Goal: Information Seeking & Learning: Check status

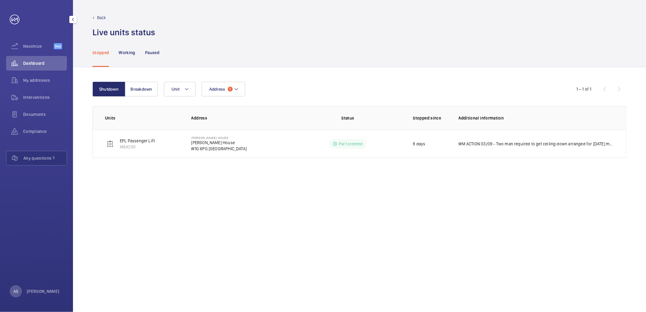
click at [40, 60] on span "Dashboard" at bounding box center [45, 63] width 44 height 6
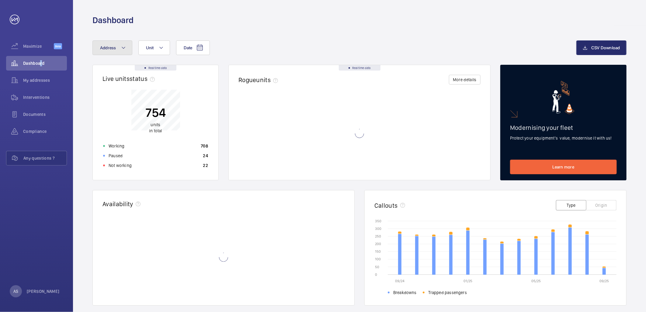
click at [115, 50] on span "Address" at bounding box center [108, 47] width 16 height 5
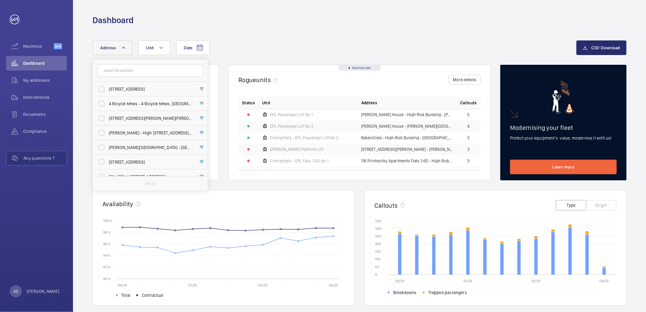
click at [145, 68] on input "text" at bounding box center [150, 70] width 106 height 13
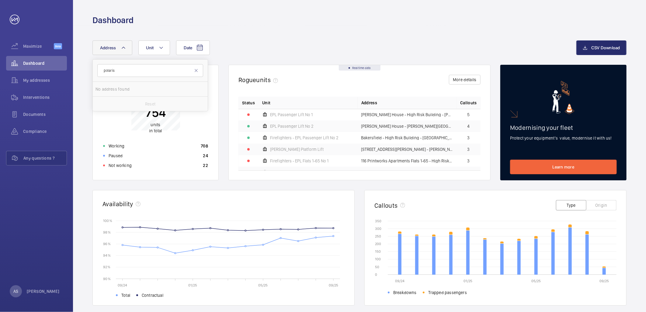
type input "polaris"
click at [129, 90] on span "Polaris Apartments - [GEOGRAPHIC_DATA]" at bounding box center [151, 89] width 84 height 6
click at [108, 90] on input "Polaris Apartments - [GEOGRAPHIC_DATA]" at bounding box center [102, 89] width 12 height 12
checkbox input "true"
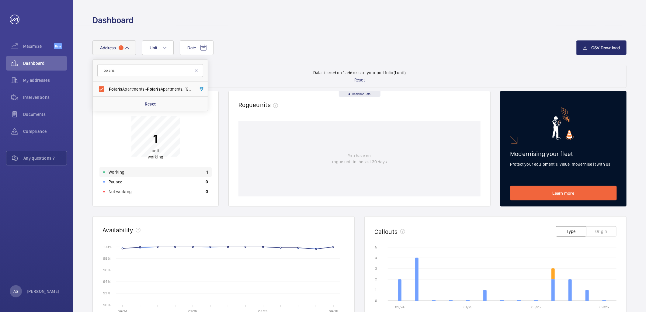
click at [171, 173] on div "Working 1" at bounding box center [156, 172] width 112 height 10
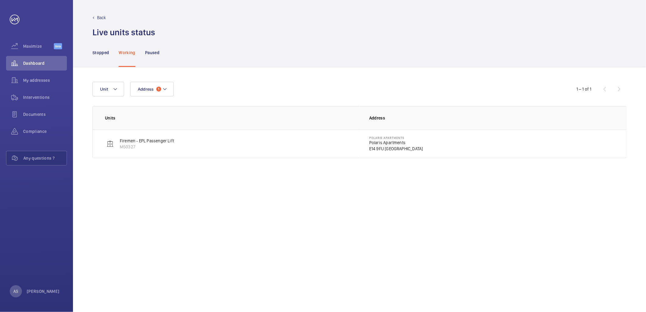
click at [384, 144] on p "Polaris Apartments" at bounding box center [396, 143] width 54 height 6
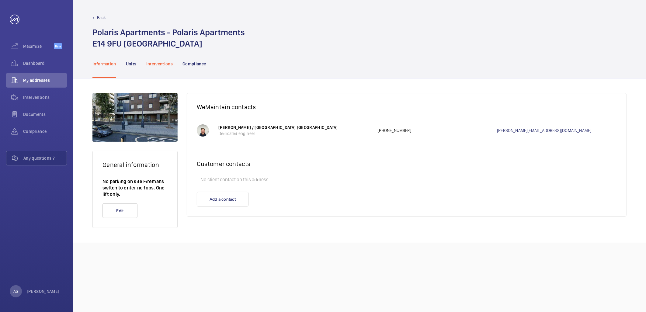
click at [160, 65] on p "Interventions" at bounding box center [159, 64] width 27 height 6
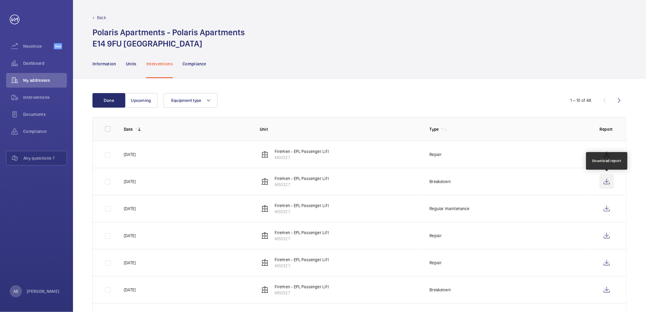
click at [606, 181] on wm-front-icon-button at bounding box center [607, 181] width 15 height 15
click at [605, 154] on wm-front-icon-button at bounding box center [607, 154] width 15 height 15
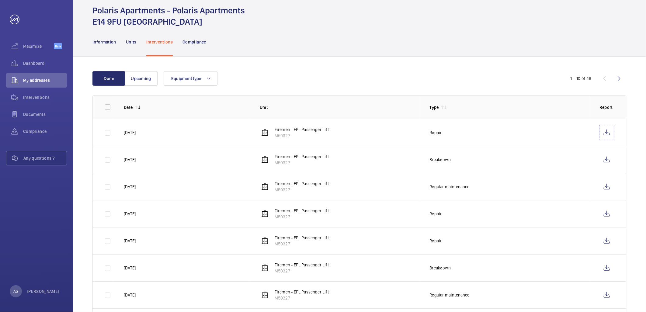
scroll to position [34, 0]
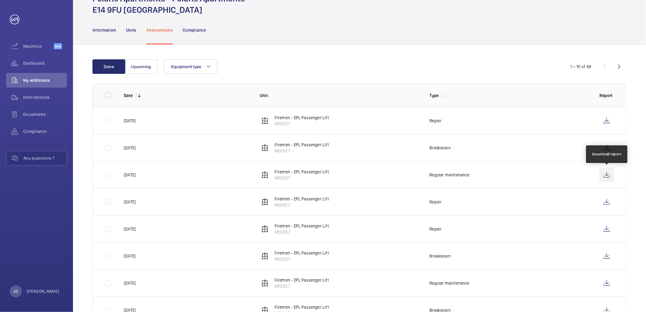
click at [607, 177] on wm-front-icon-button at bounding box center [607, 175] width 15 height 15
click at [608, 200] on wm-front-icon-button at bounding box center [607, 202] width 15 height 15
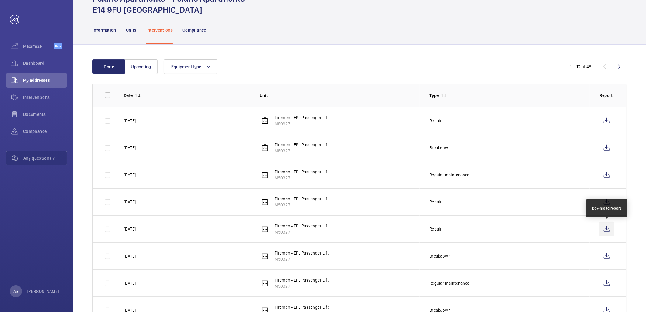
click at [604, 232] on wm-front-icon-button at bounding box center [607, 229] width 15 height 15
click at [606, 257] on wm-front-icon-button at bounding box center [607, 256] width 15 height 15
drag, startPoint x: 36, startPoint y: 61, endPoint x: 45, endPoint y: 71, distance: 12.7
click at [37, 61] on span "Dashboard" at bounding box center [45, 63] width 44 height 6
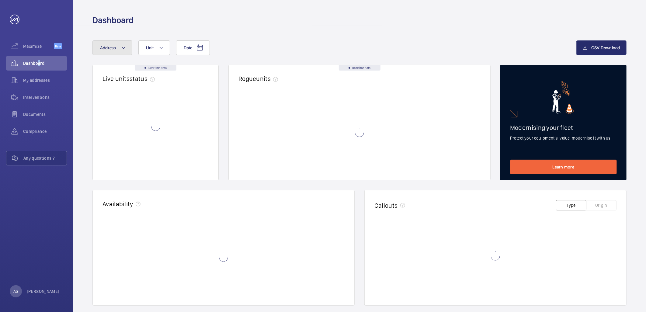
drag, startPoint x: 116, startPoint y: 57, endPoint x: 112, endPoint y: 45, distance: 12.5
click at [112, 47] on span "Address" at bounding box center [108, 47] width 16 height 5
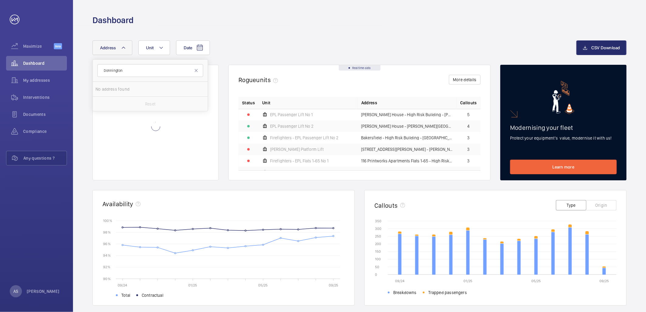
type input "Donnington"
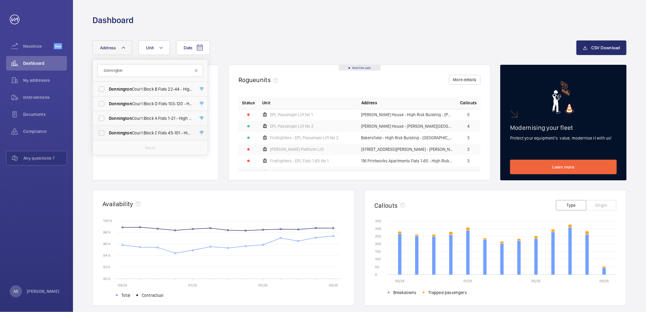
click at [171, 132] on span "[GEOGRAPHIC_DATA] C Flats [STREET_ADDRESS]" at bounding box center [151, 133] width 84 height 6
click at [108, 132] on input "[GEOGRAPHIC_DATA] C Flats [STREET_ADDRESS]" at bounding box center [102, 133] width 12 height 12
checkbox input "true"
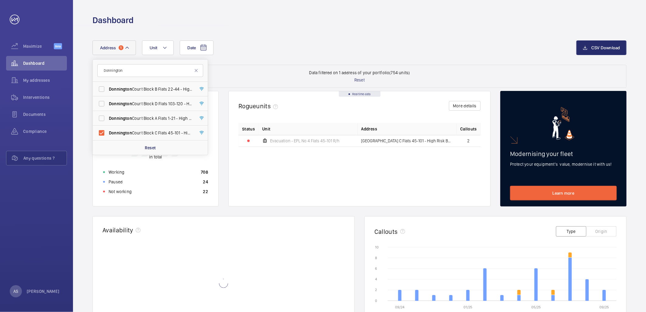
click at [242, 180] on div "Status Unit Address Callouts Evacuation - EPL No 4 Flats [STREET_ADDRESS]" at bounding box center [360, 160] width 242 height 74
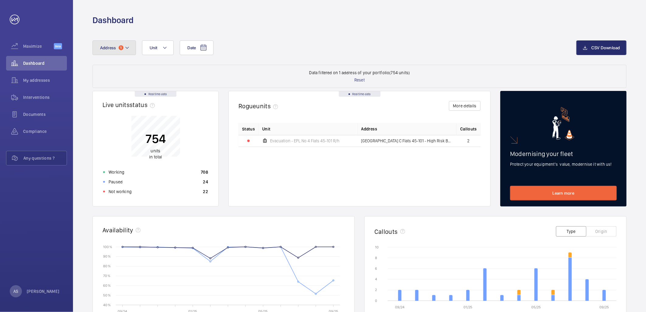
click at [124, 48] on button "Address 1" at bounding box center [115, 47] width 44 height 15
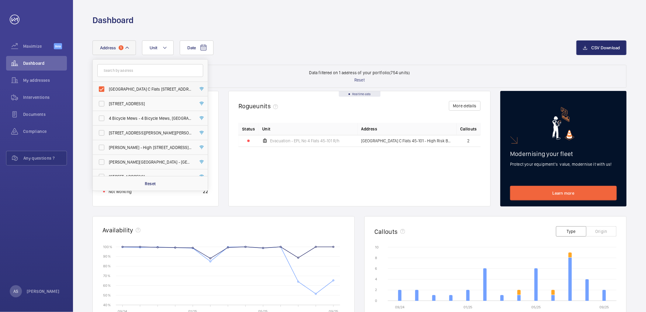
click at [128, 91] on span "[GEOGRAPHIC_DATA] C Flats [STREET_ADDRESS]" at bounding box center [151, 89] width 84 height 6
click at [108, 91] on input "[GEOGRAPHIC_DATA] C Flats [STREET_ADDRESS]" at bounding box center [102, 89] width 12 height 12
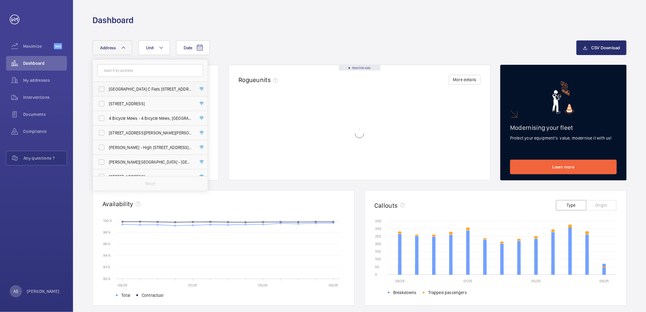
click at [128, 91] on span "[GEOGRAPHIC_DATA] C Flats [STREET_ADDRESS]" at bounding box center [151, 89] width 84 height 6
click at [108, 91] on input "[GEOGRAPHIC_DATA] C Flats [STREET_ADDRESS]" at bounding box center [102, 89] width 12 height 12
checkbox input "true"
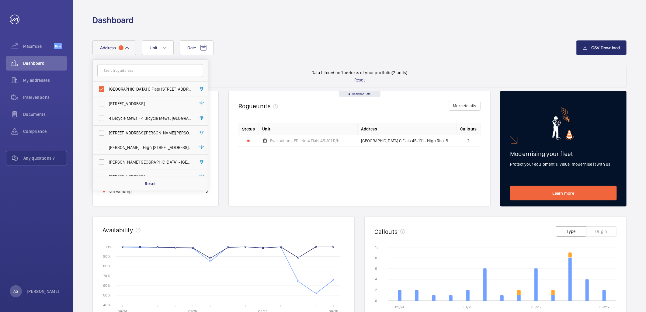
click at [241, 208] on div "Real time data Live units status﻿ 2 units in total Working 0 Paused 0 Not worki…" at bounding box center [360, 274] width 534 height 366
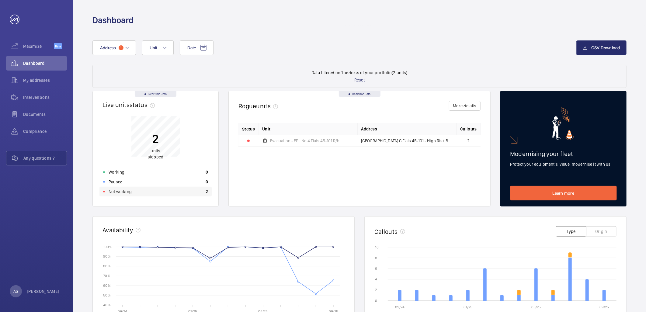
click at [159, 190] on div "Not working 2" at bounding box center [156, 192] width 112 height 10
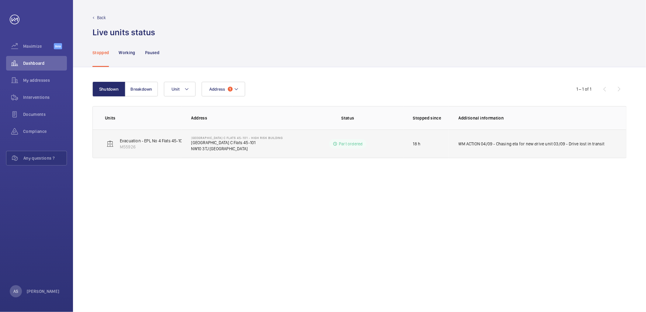
click at [477, 145] on p "WM ACTION 04/09 - Chasing eta for new drive unit 03/09 - Drive lost in transit" at bounding box center [532, 144] width 146 height 6
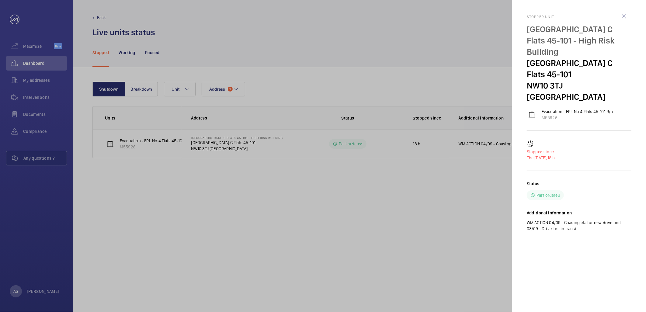
click at [476, 207] on div at bounding box center [323, 156] width 646 height 312
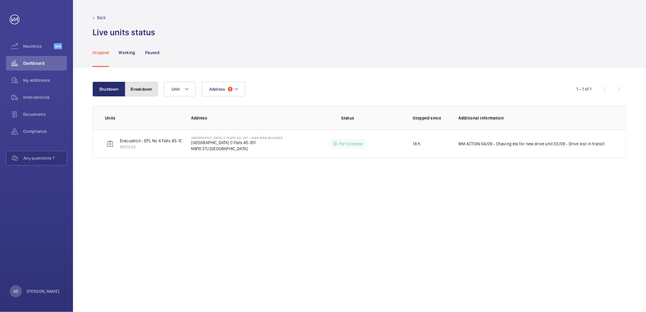
click at [153, 87] on button "Breakdown" at bounding box center [141, 89] width 33 height 15
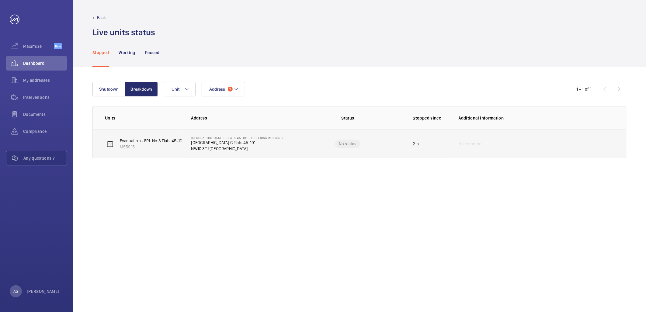
click at [228, 146] on p "NW10 3TJ [GEOGRAPHIC_DATA]" at bounding box center [237, 149] width 92 height 6
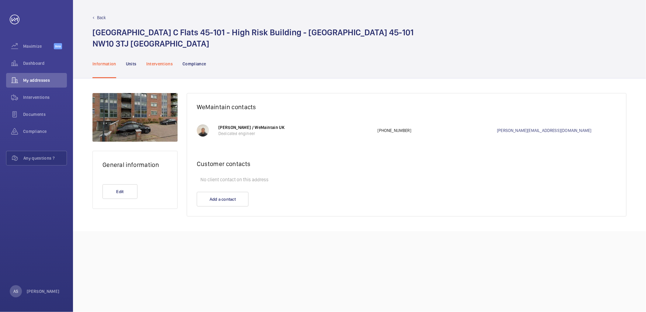
click at [162, 64] on p "Interventions" at bounding box center [159, 64] width 27 height 6
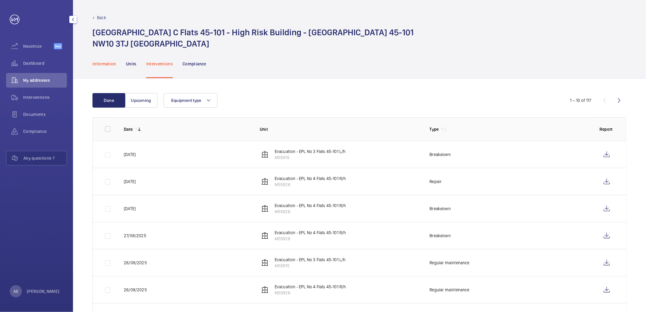
click at [96, 67] on div "Information" at bounding box center [105, 63] width 24 height 29
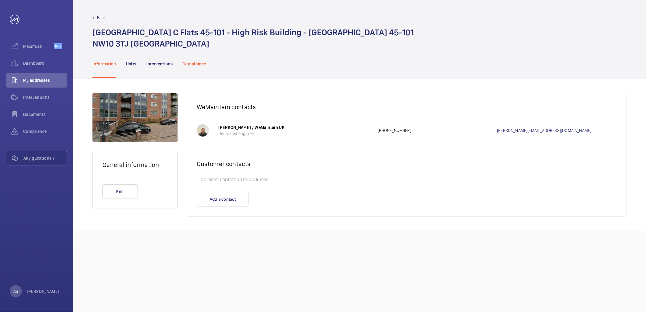
click at [165, 64] on p "Interventions" at bounding box center [159, 64] width 27 height 6
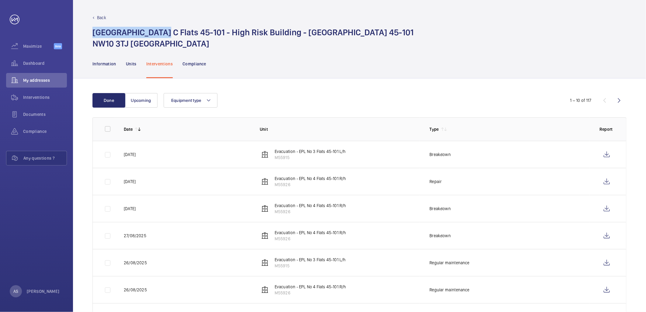
drag, startPoint x: 161, startPoint y: 33, endPoint x: 86, endPoint y: 29, distance: 75.3
click at [86, 29] on div "Back [GEOGRAPHIC_DATA] C Flats [STREET_ADDRESS]" at bounding box center [359, 24] width 573 height 49
